Goal: Information Seeking & Learning: Learn about a topic

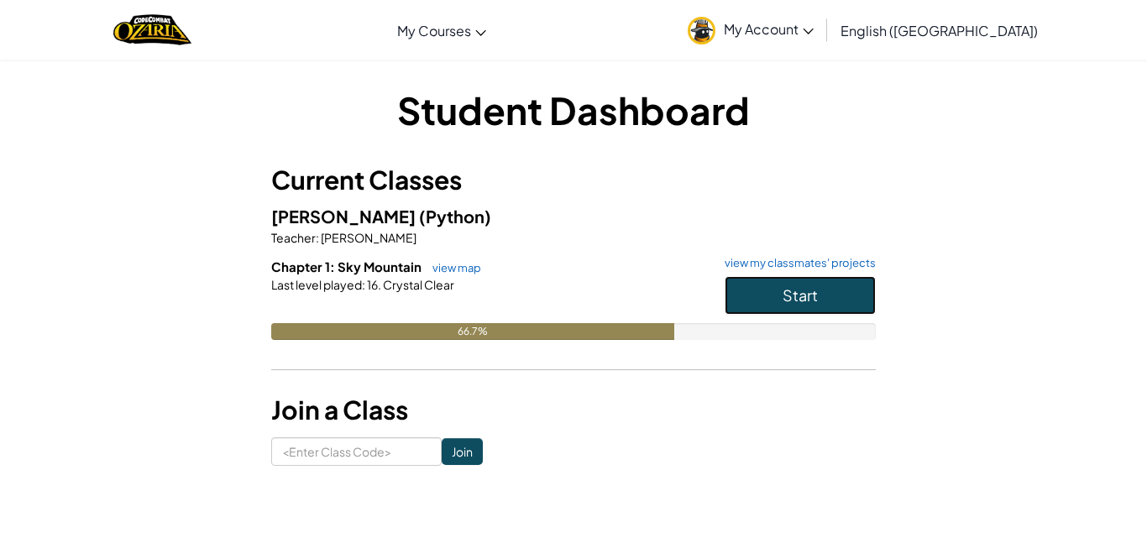
click at [837, 291] on button "Start" at bounding box center [800, 295] width 151 height 39
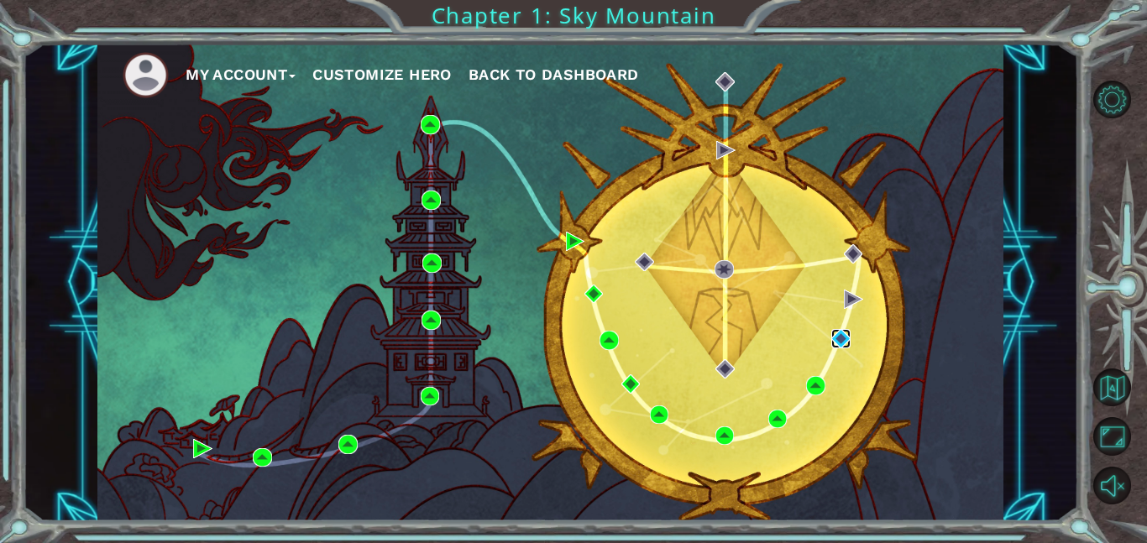
click at [843, 337] on img at bounding box center [840, 338] width 19 height 19
